Goal: Task Accomplishment & Management: Complete application form

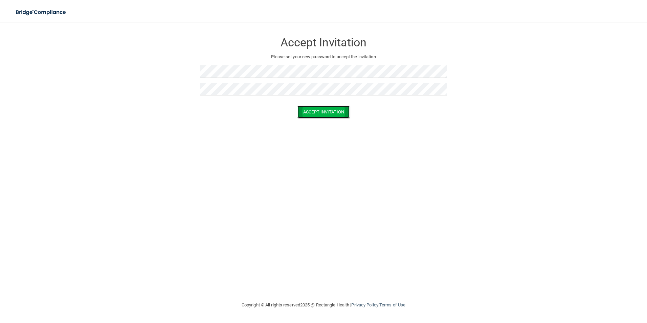
click at [315, 113] on button "Accept Invitation" at bounding box center [324, 112] width 52 height 13
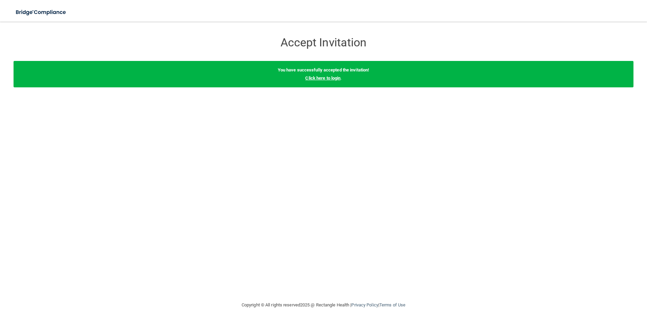
click at [318, 79] on link "Click here to login" at bounding box center [322, 77] width 35 height 5
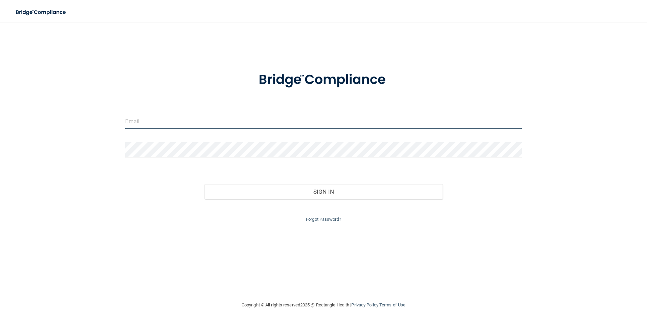
click at [160, 115] on input "email" at bounding box center [323, 121] width 397 height 15
type input "[EMAIL_ADDRESS][DOMAIN_NAME]"
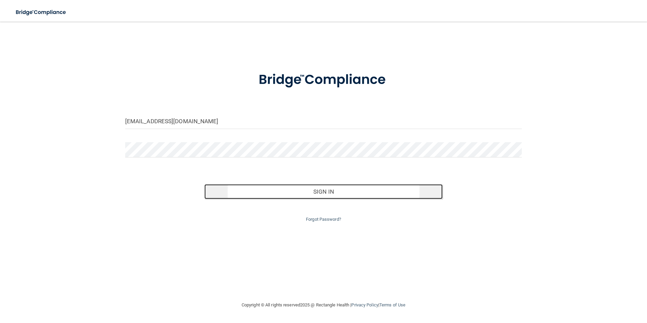
click at [300, 188] on button "Sign In" at bounding box center [323, 191] width 238 height 15
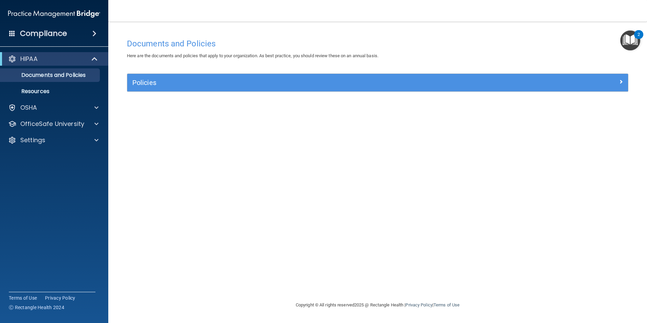
click at [635, 33] on div "2" at bounding box center [638, 34] width 9 height 9
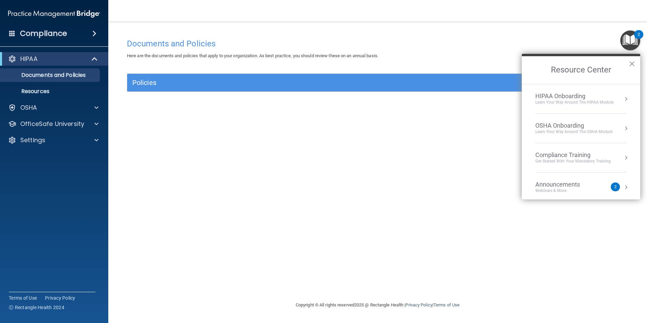
click at [585, 97] on div "HIPAA Onboarding" at bounding box center [574, 95] width 78 height 7
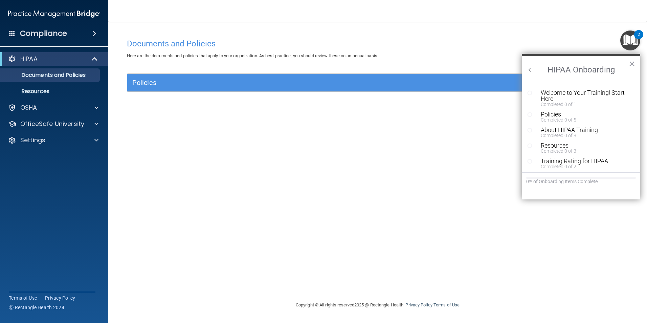
click at [628, 62] on h2 "HIPAA Onboarding" at bounding box center [581, 70] width 118 height 28
click at [632, 64] on button "×" at bounding box center [632, 63] width 6 height 11
